Goal: Find specific page/section: Find specific page/section

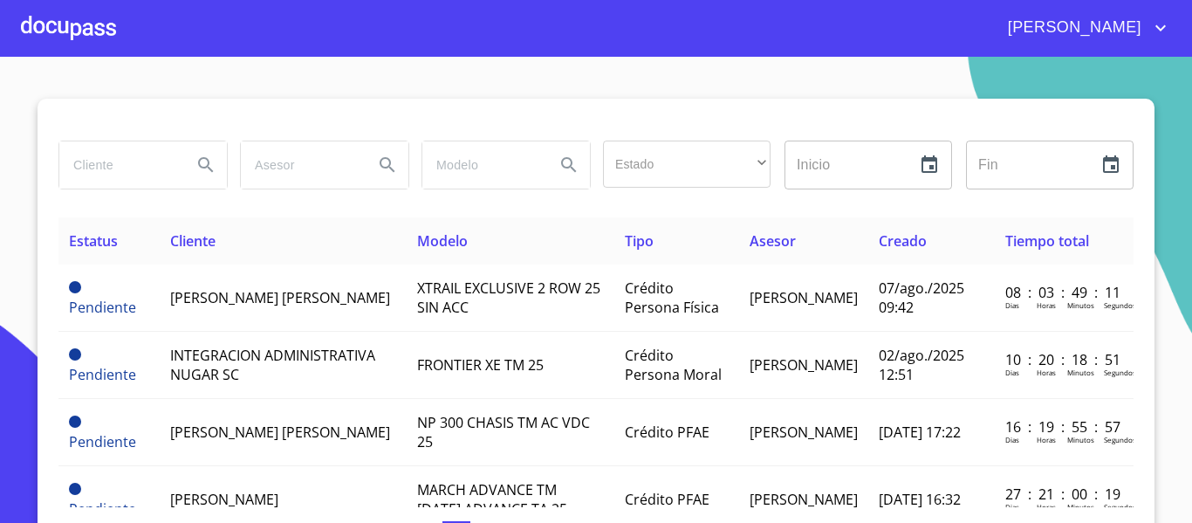
click at [134, 173] on input "search" at bounding box center [118, 164] width 119 height 47
click at [107, 168] on input "search" at bounding box center [118, 164] width 119 height 47
type input "[PERSON_NAME]"
click at [196, 165] on icon "Search" at bounding box center [206, 165] width 21 height 21
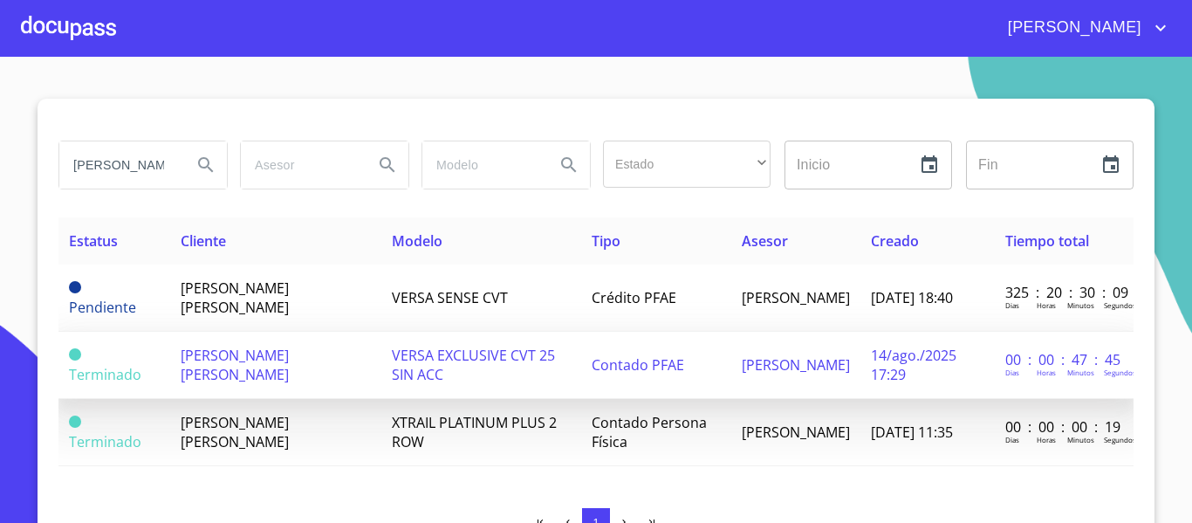
click at [264, 380] on td "[PERSON_NAME] [PERSON_NAME]" at bounding box center [275, 365] width 211 height 67
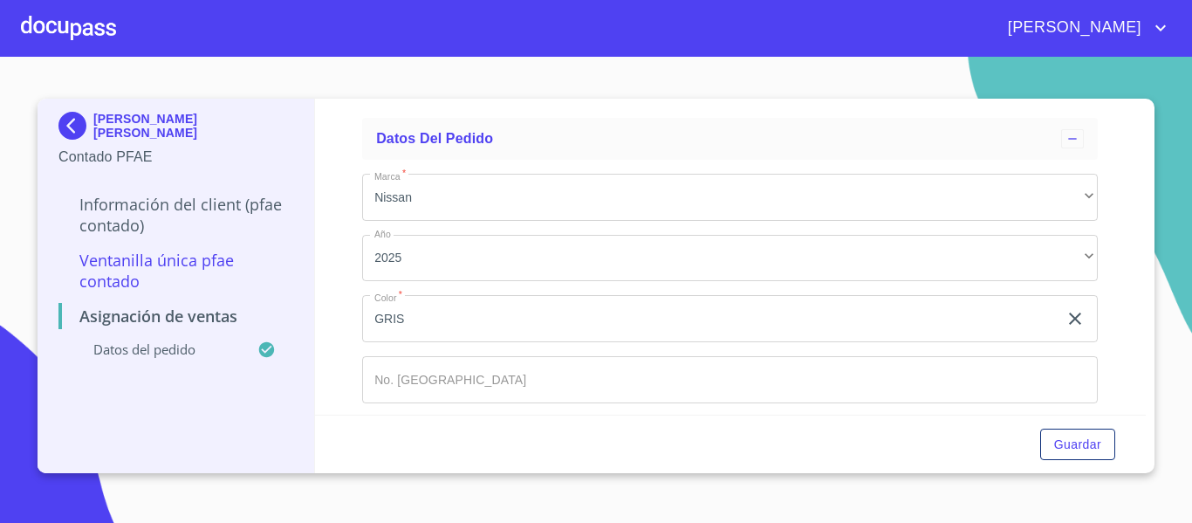
scroll to position [148, 0]
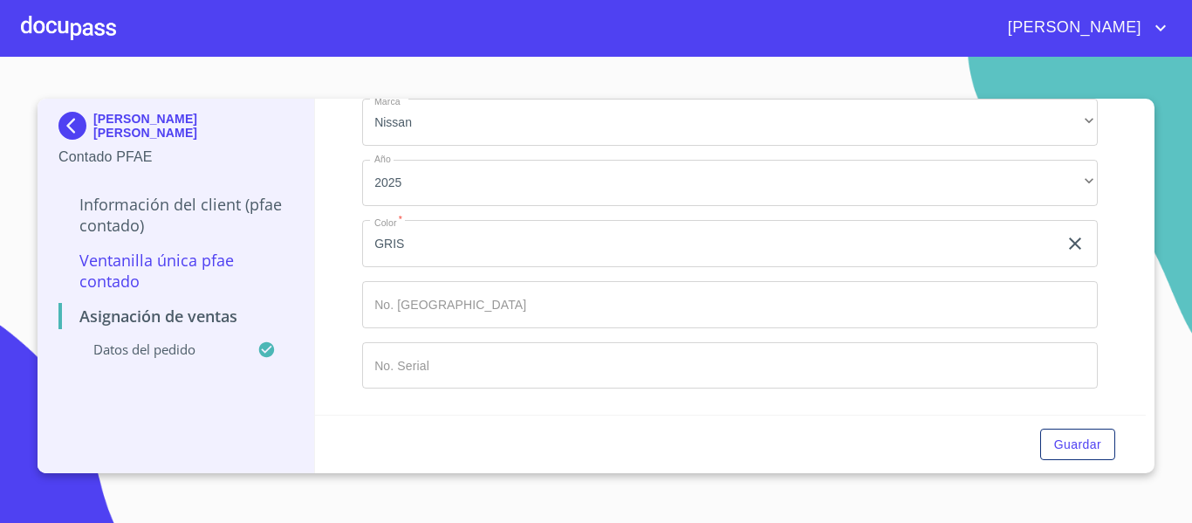
click at [48, 15] on div at bounding box center [68, 28] width 95 height 56
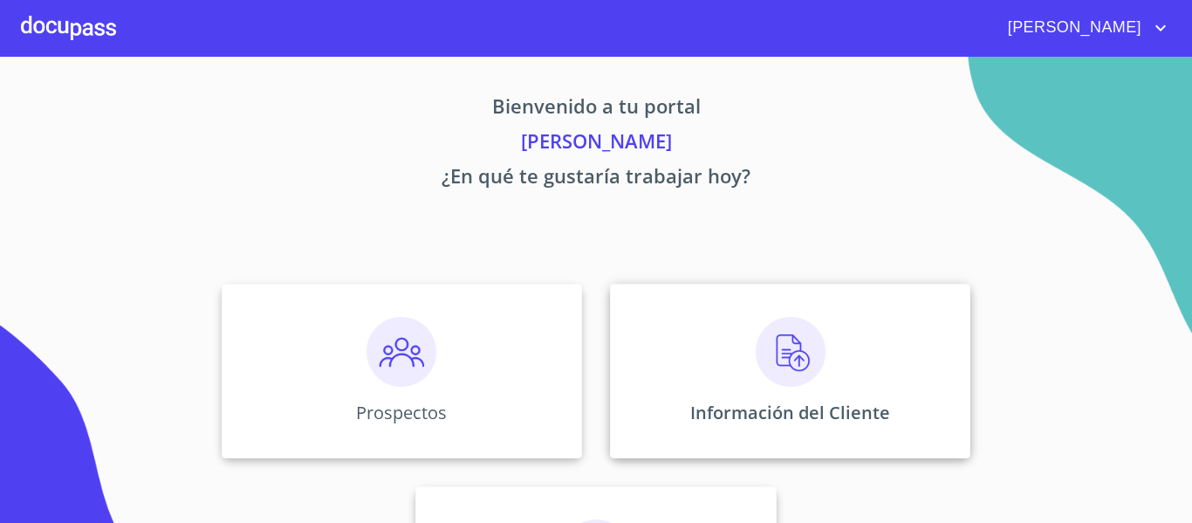
click at [669, 396] on div "Información del Cliente" at bounding box center [790, 371] width 361 height 175
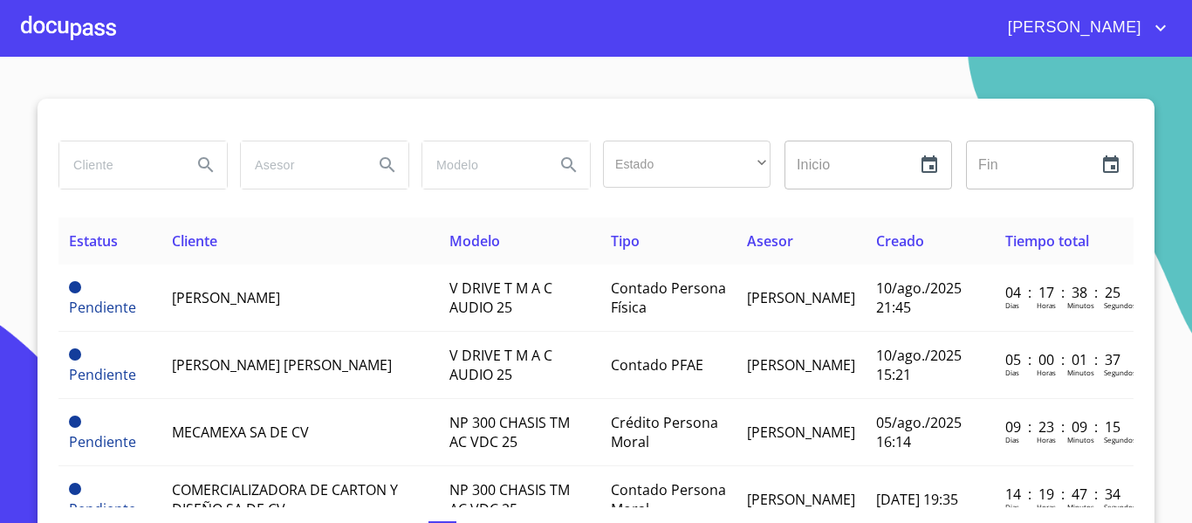
click at [117, 162] on input "search" at bounding box center [118, 164] width 119 height 47
type input "[PERSON_NAME]"
click at [196, 175] on icon "Search" at bounding box center [206, 165] width 21 height 21
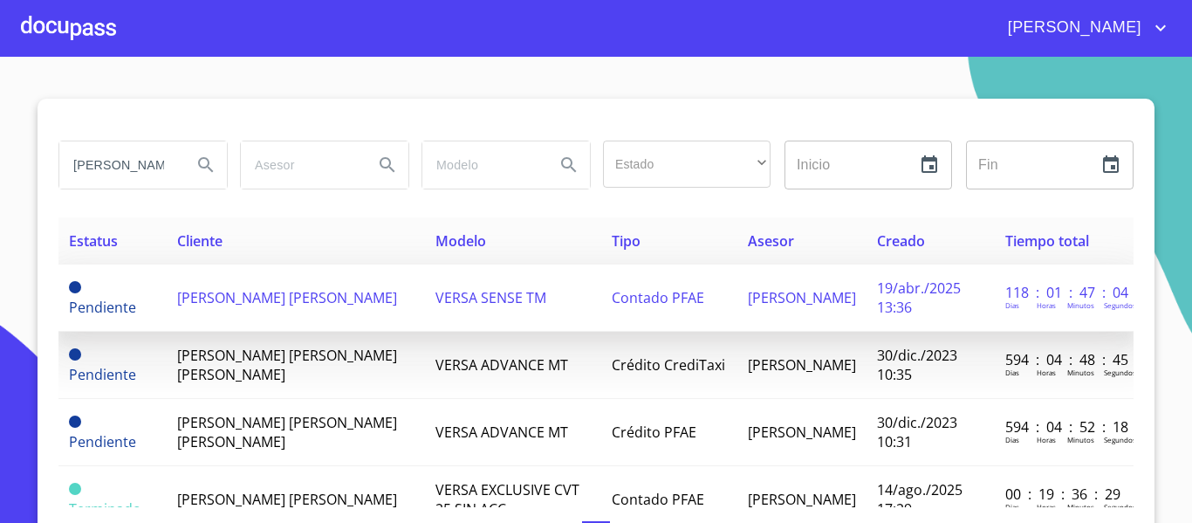
scroll to position [175, 0]
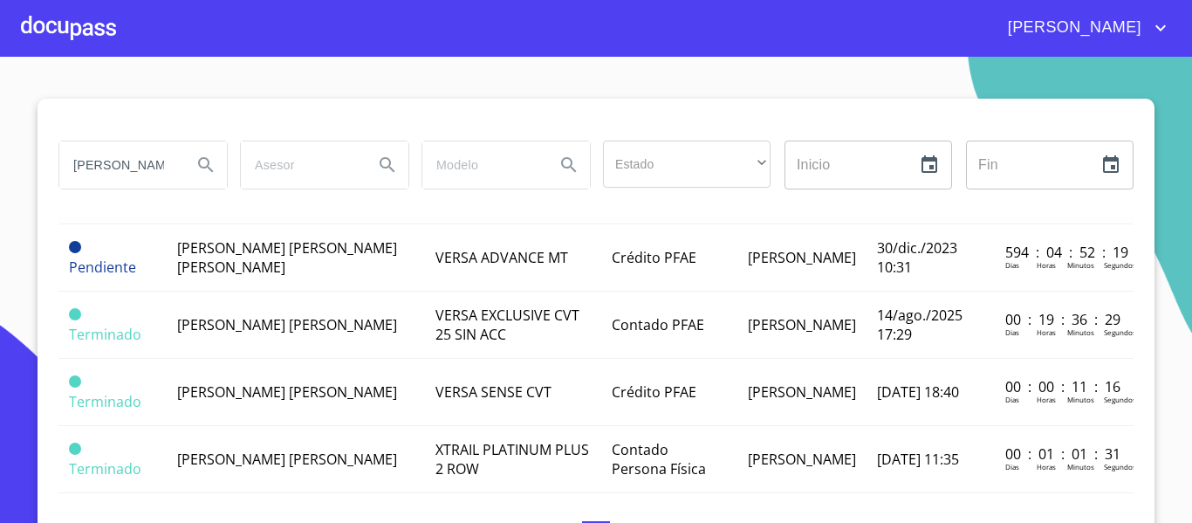
click at [316, 319] on span "[PERSON_NAME] [PERSON_NAME]" at bounding box center [287, 324] width 220 height 19
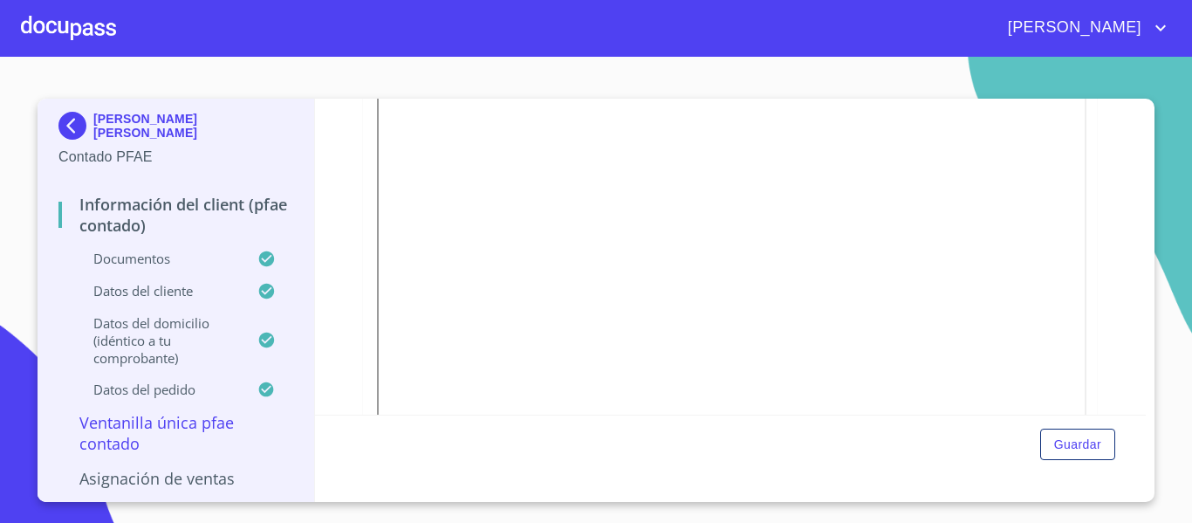
scroll to position [1900, 0]
